Goal: Task Accomplishment & Management: Complete application form

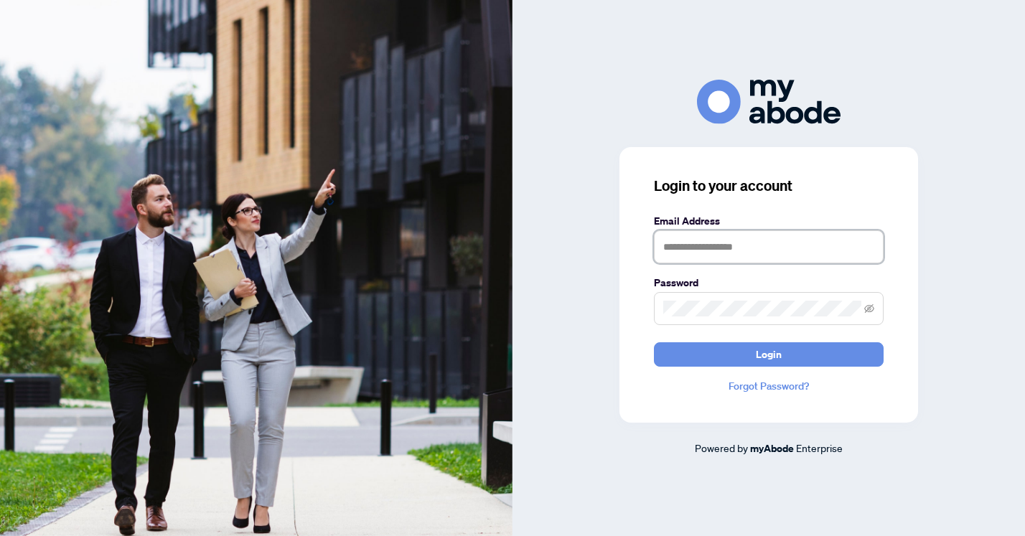
click at [752, 259] on input "text" at bounding box center [769, 246] width 230 height 33
type input "**********"
click at [654, 343] on button "Login" at bounding box center [769, 355] width 230 height 24
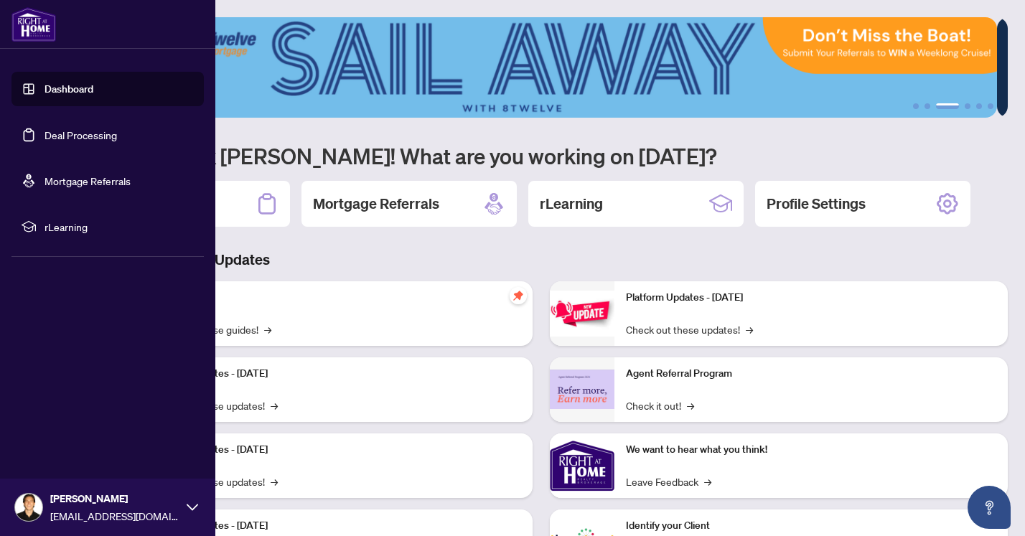
click at [82, 135] on link "Deal Processing" at bounding box center [81, 135] width 73 height 13
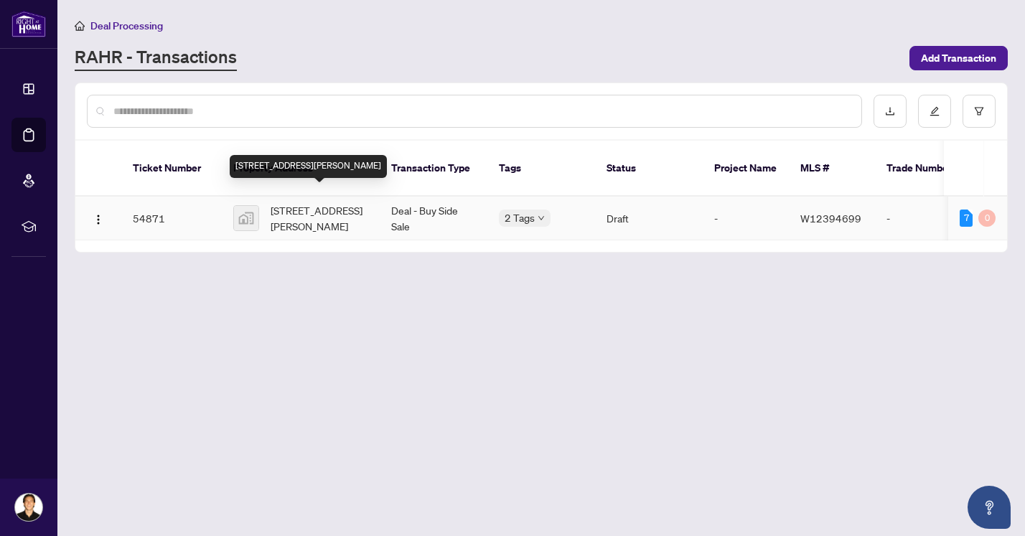
click at [327, 205] on span "[STREET_ADDRESS][PERSON_NAME]" at bounding box center [320, 218] width 98 height 32
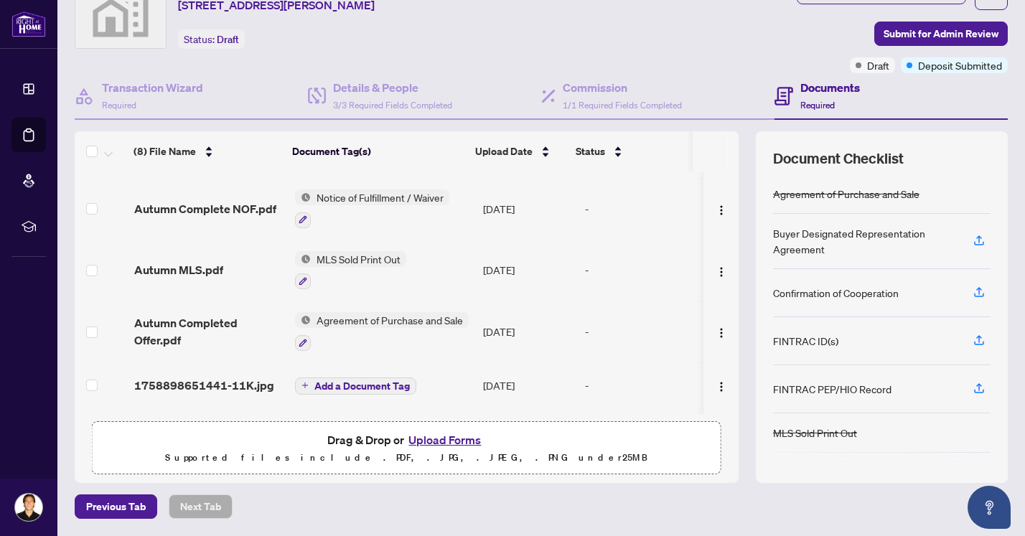
scroll to position [200, 0]
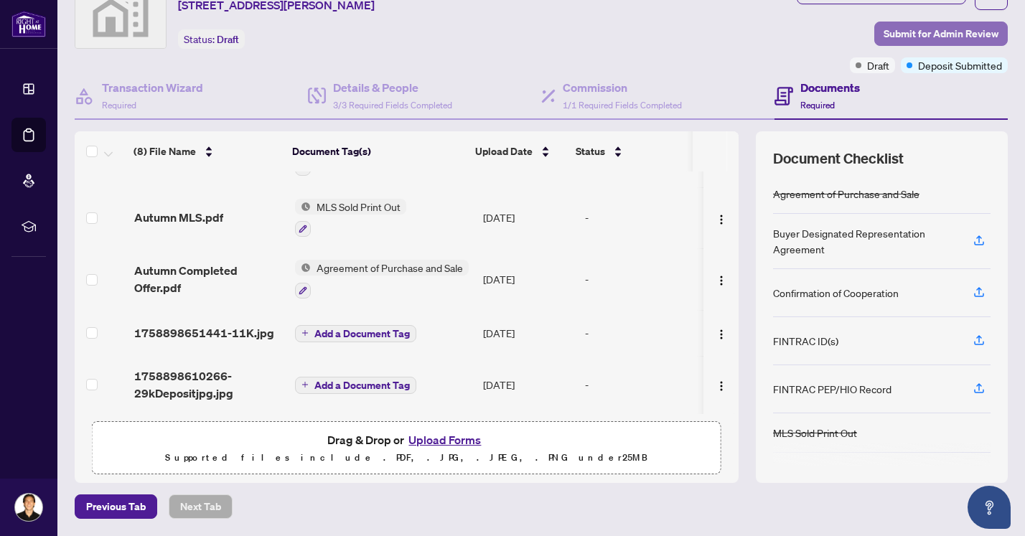
click at [932, 27] on span "Submit for Admin Review" at bounding box center [941, 33] width 115 height 23
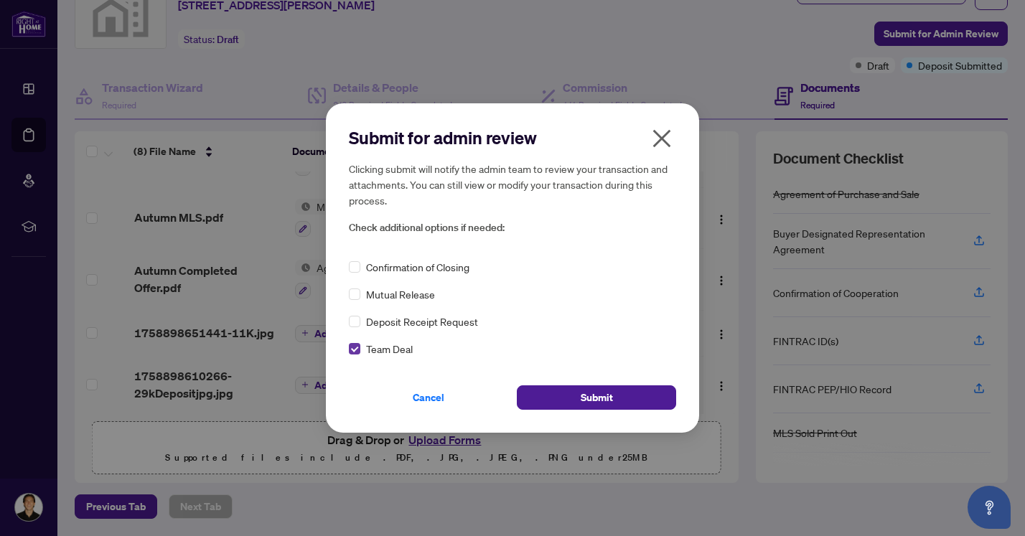
click at [352, 342] on label at bounding box center [354, 349] width 11 height 16
click at [600, 400] on span "Submit" at bounding box center [597, 397] width 32 height 23
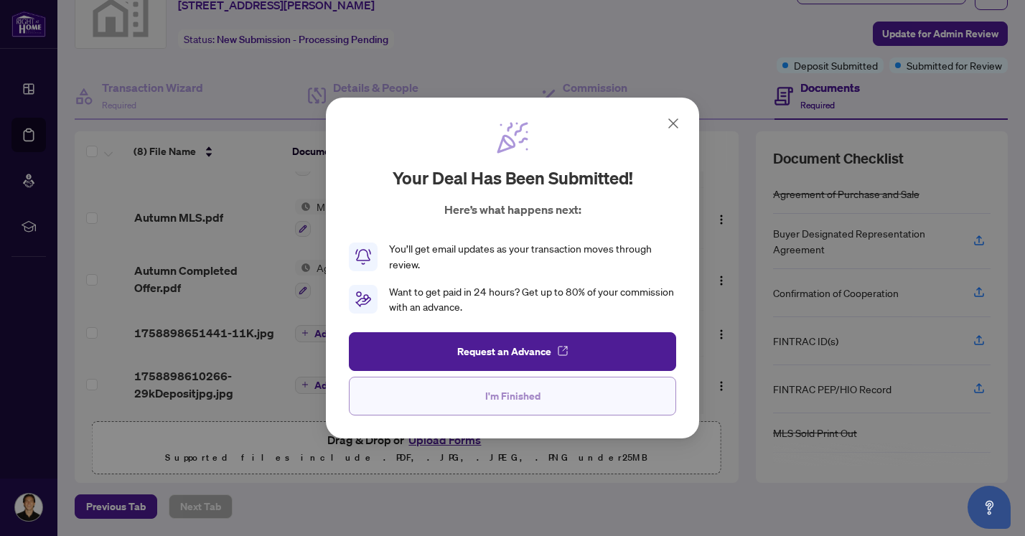
click at [625, 390] on button "I'm Finished" at bounding box center [512, 396] width 327 height 39
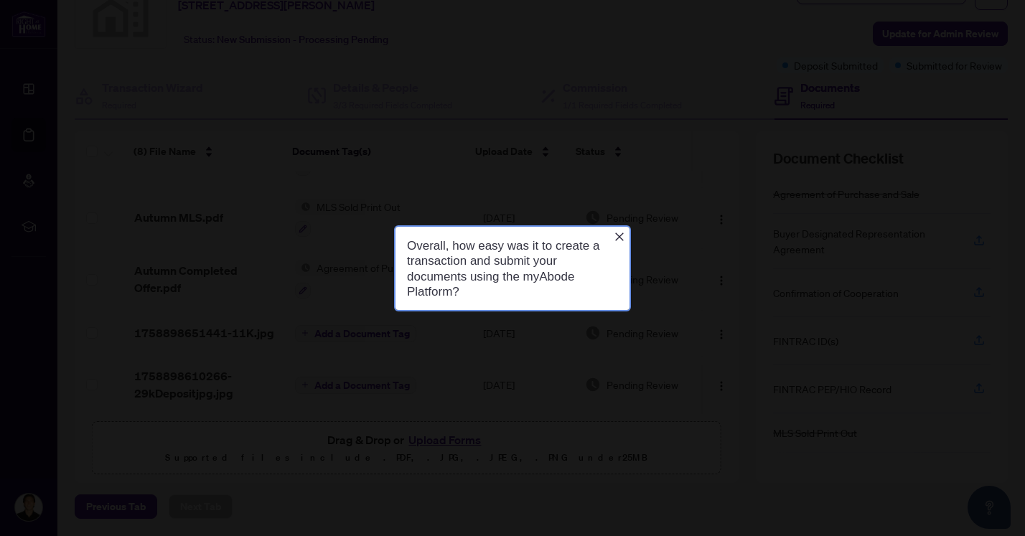
scroll to position [0, 0]
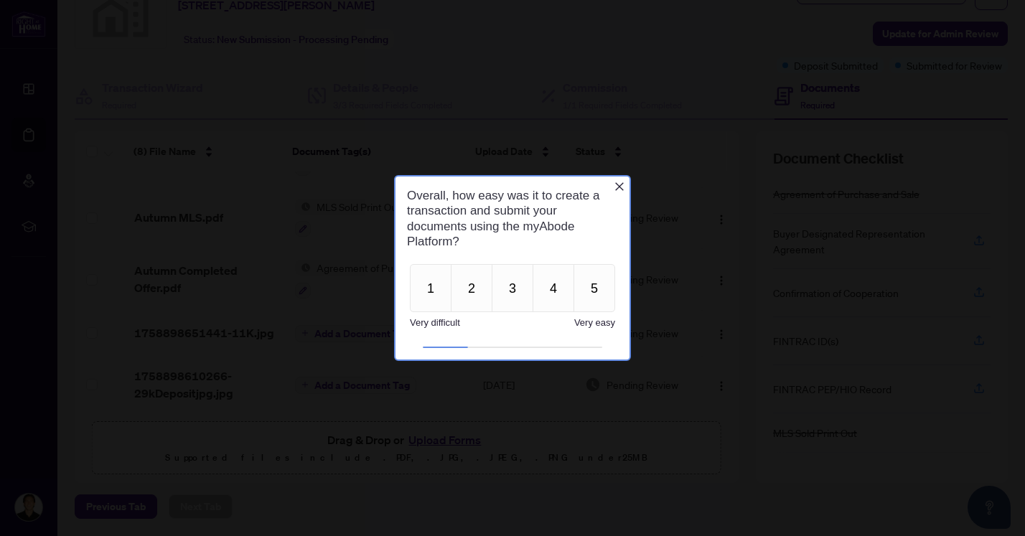
click at [616, 187] on icon "Close button" at bounding box center [619, 186] width 11 height 11
